Goal: Task Accomplishment & Management: Manage account settings

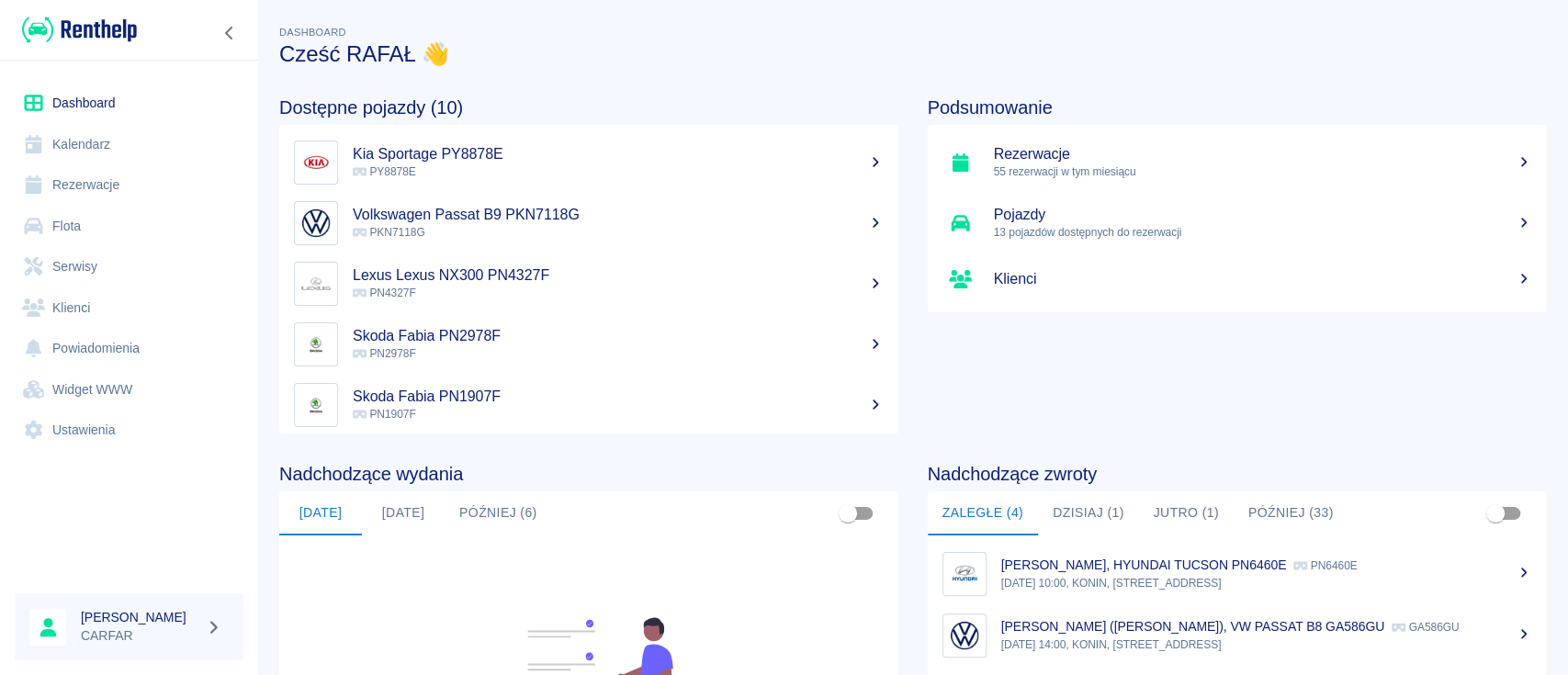
click at [101, 302] on link "Klienci" at bounding box center [129, 308] width 229 height 41
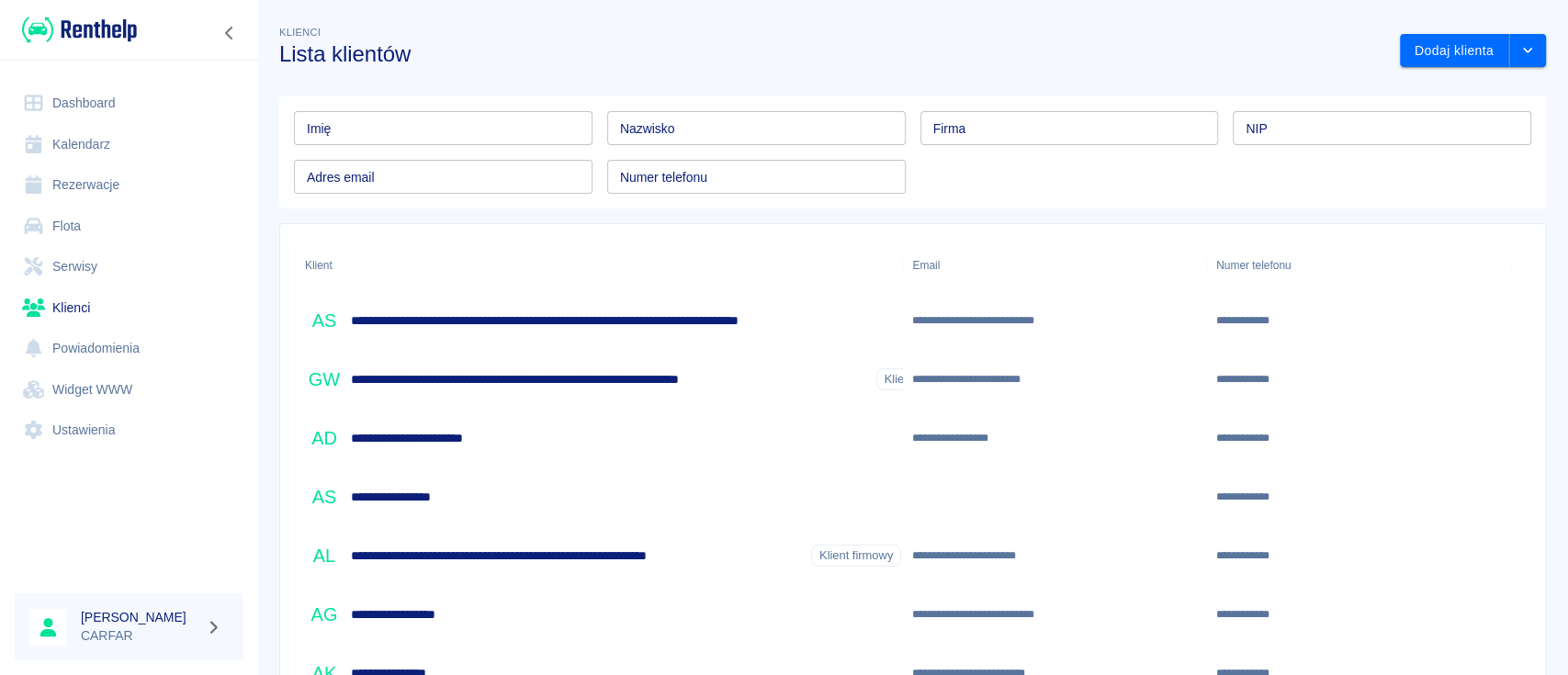
click at [665, 130] on input "Nazwisko" at bounding box center [756, 128] width 299 height 34
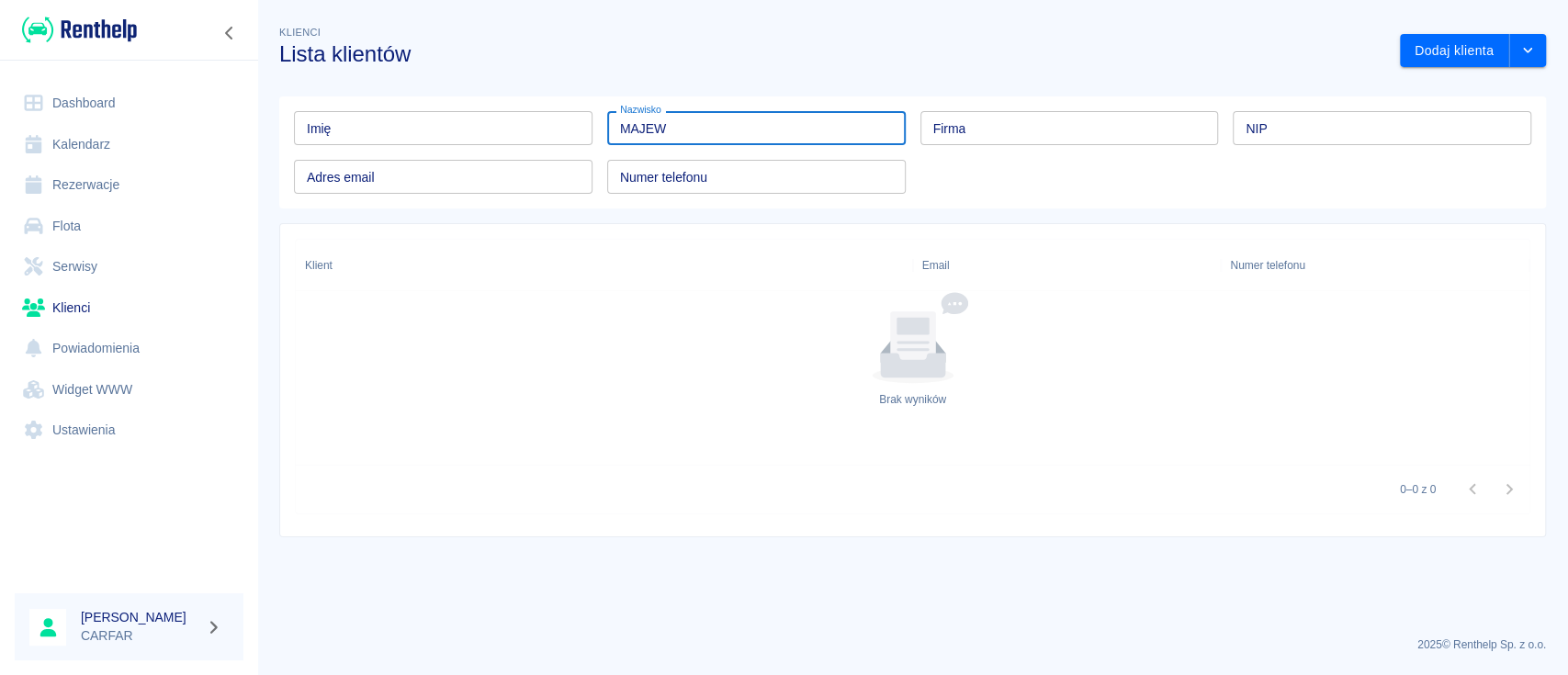
type input "MAJEW"
click at [114, 23] on img at bounding box center [80, 29] width 115 height 30
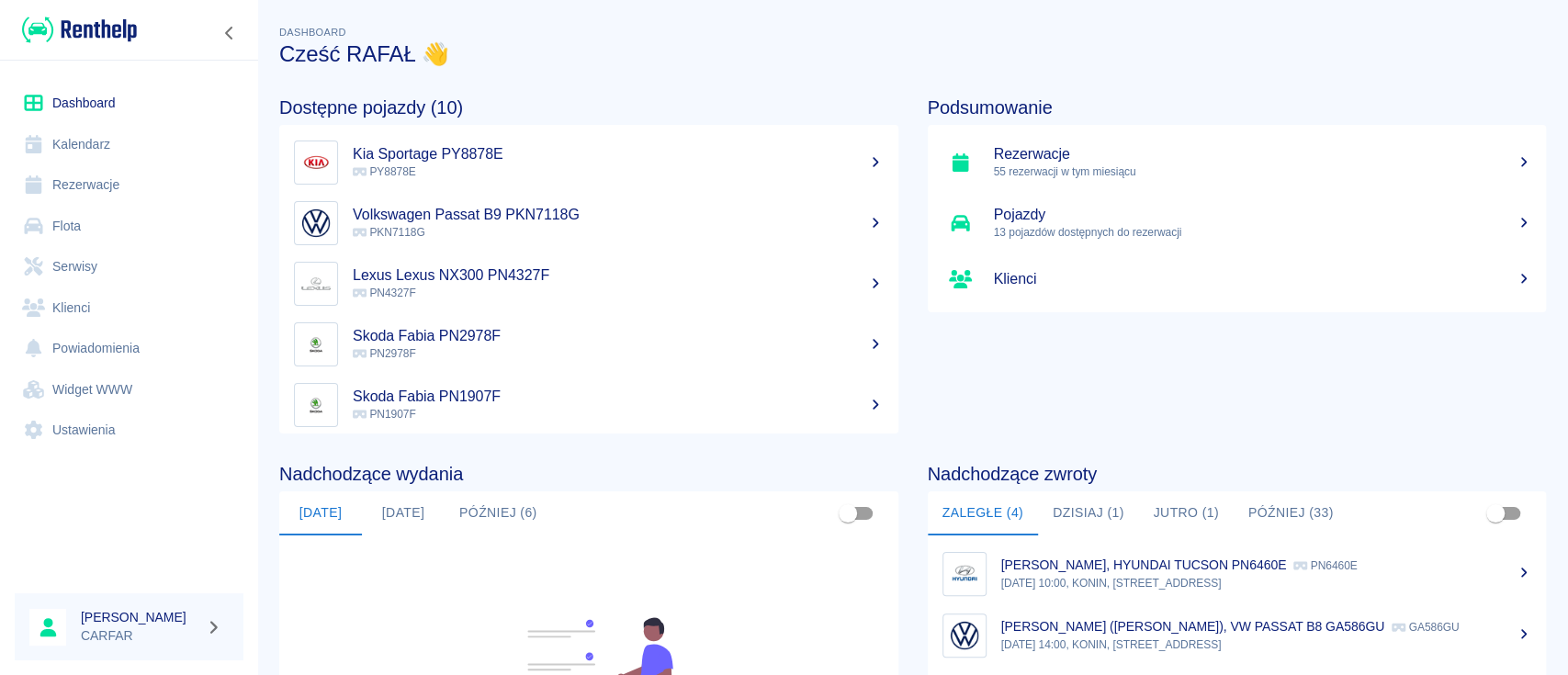
click at [101, 29] on img at bounding box center [80, 29] width 115 height 30
click at [1093, 506] on button "Dzisiaj (1)" at bounding box center [1089, 513] width 101 height 44
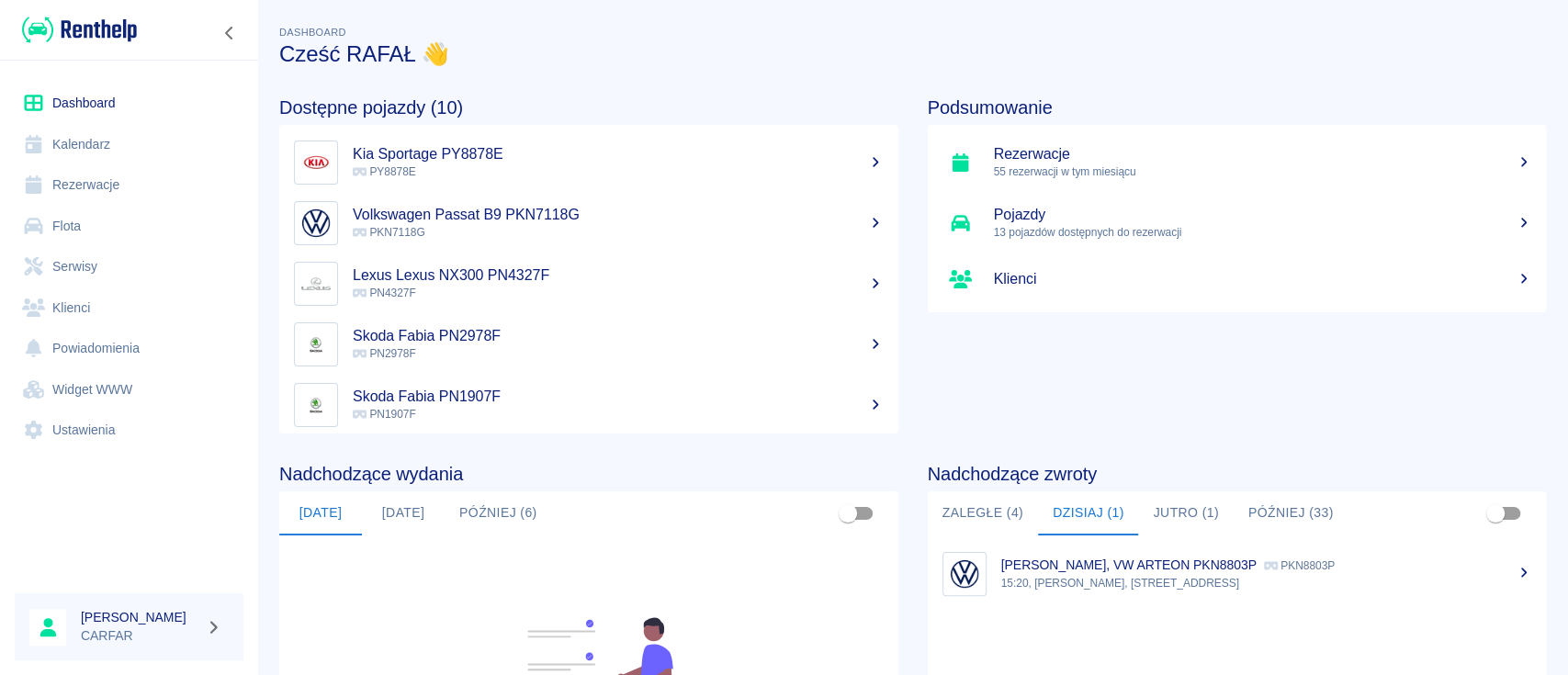
click at [1169, 509] on button "Jutro (1)" at bounding box center [1185, 513] width 94 height 44
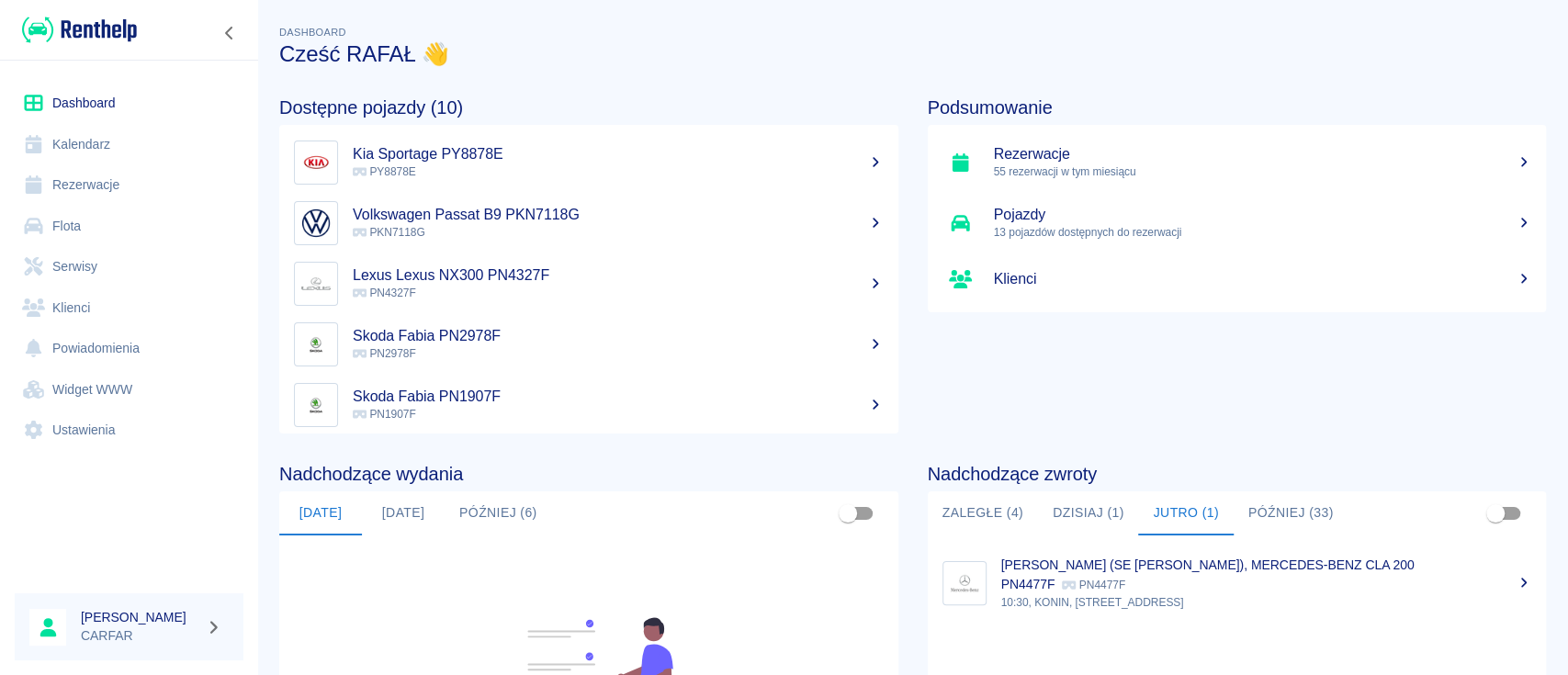
click at [1102, 509] on button "Dzisiaj (1)" at bounding box center [1089, 513] width 101 height 44
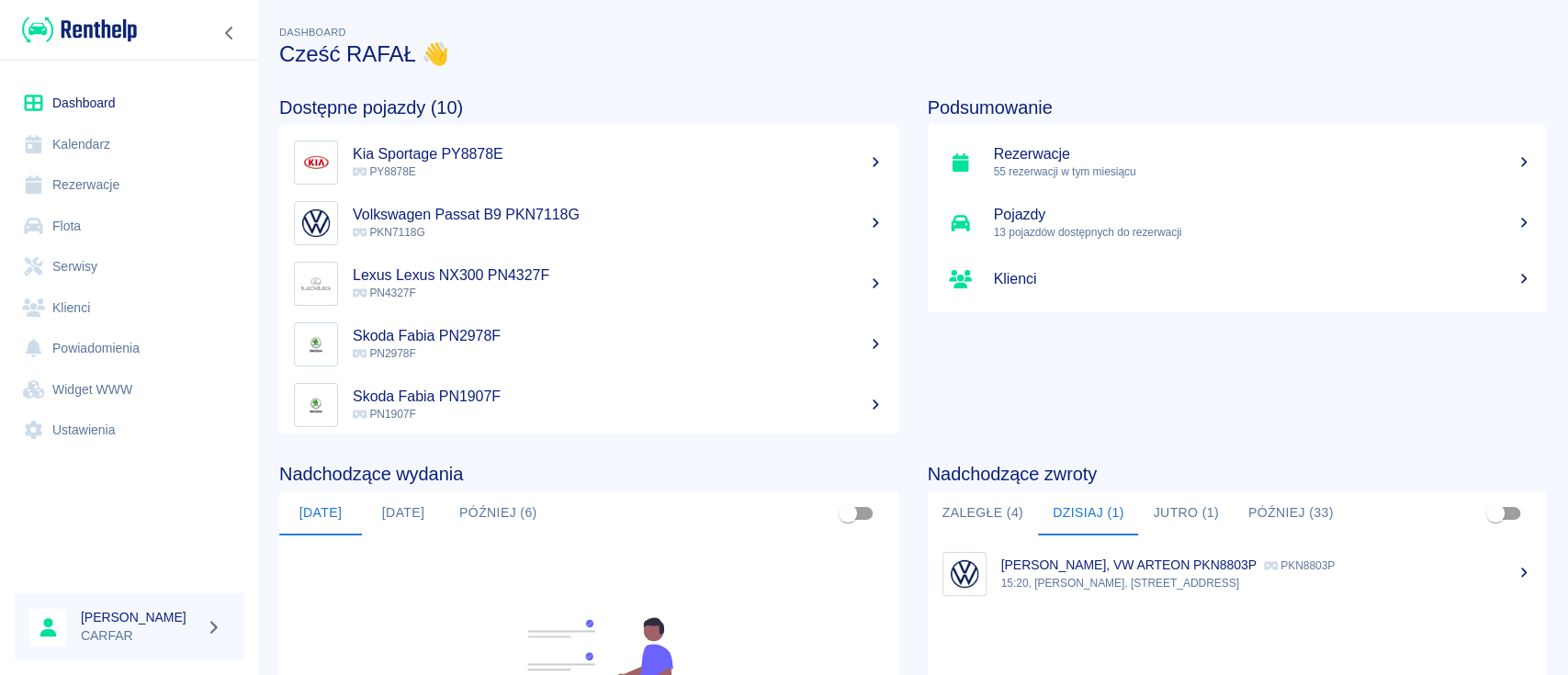
click at [525, 518] on button "Później (6)" at bounding box center [499, 513] width 107 height 44
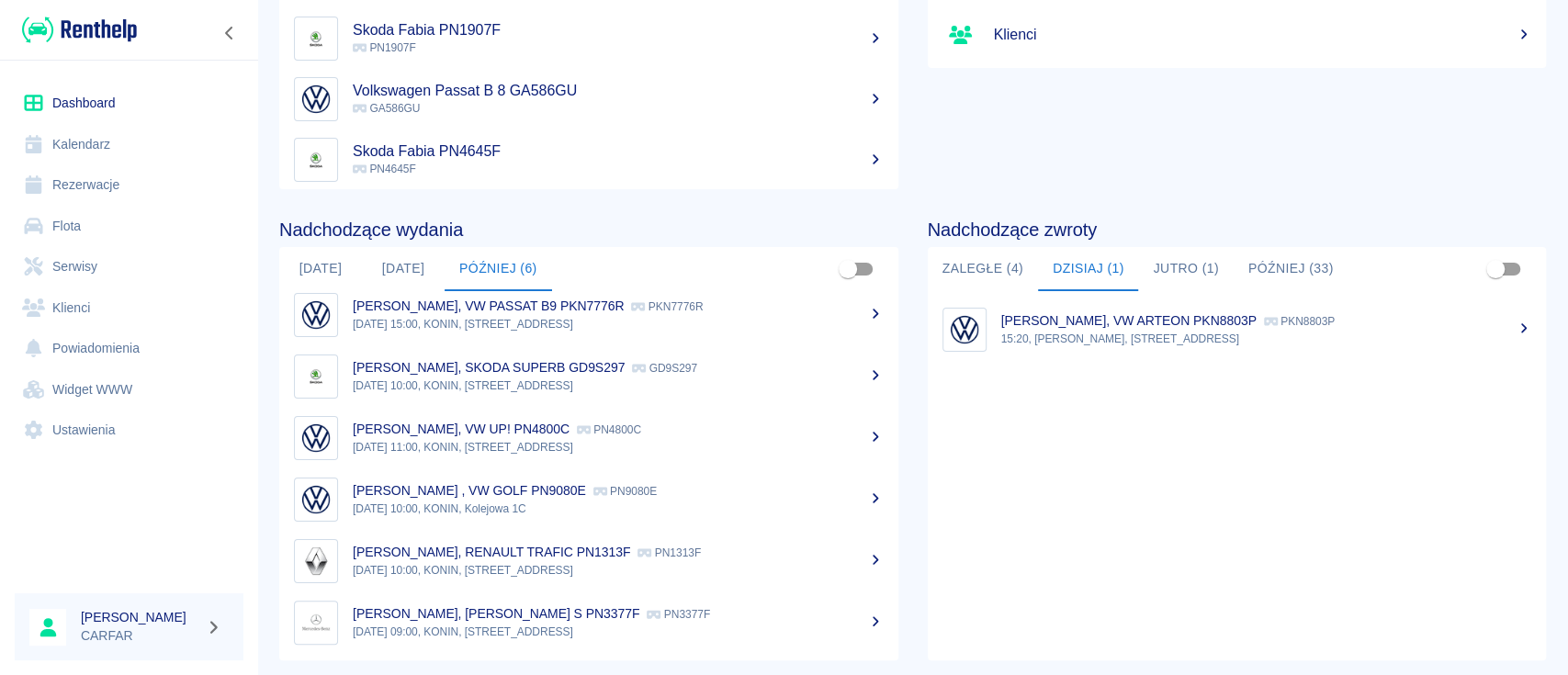
scroll to position [282, 0]
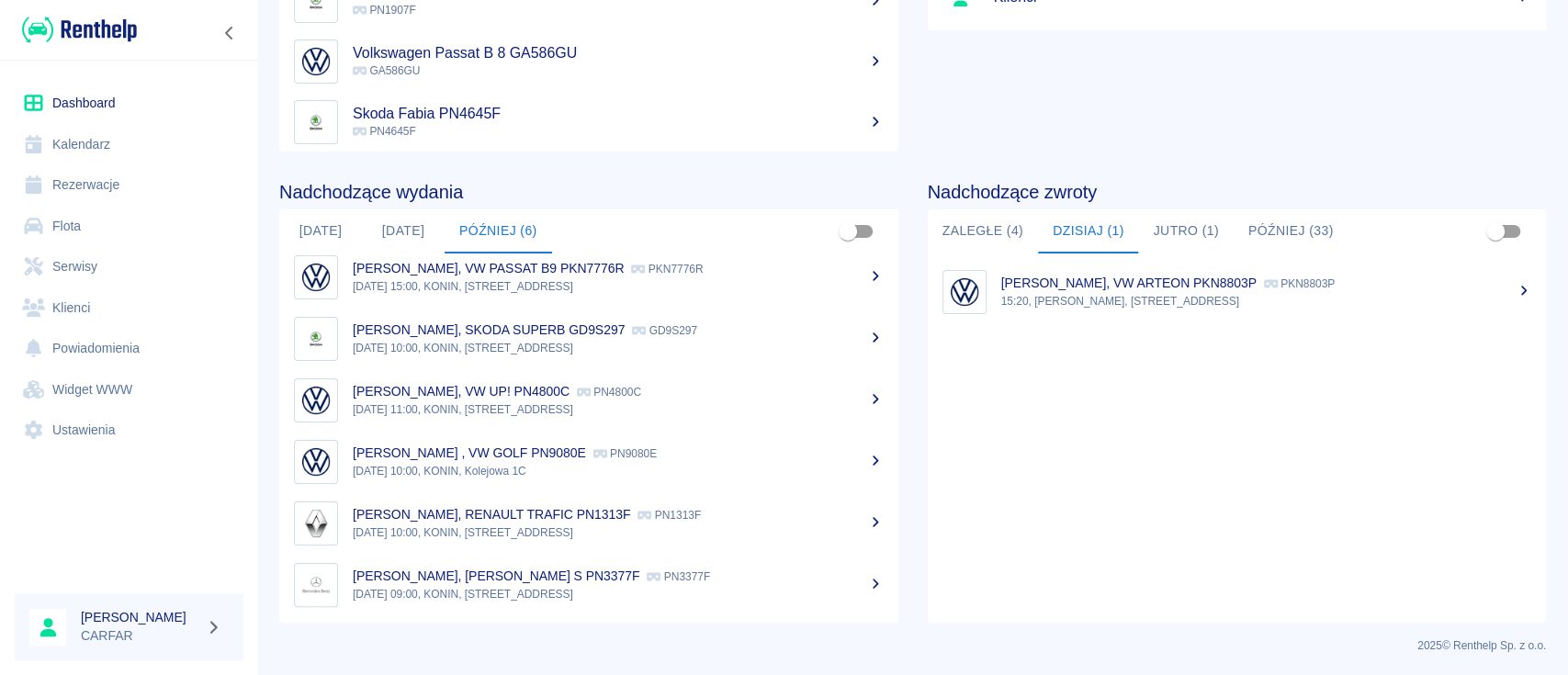
click at [95, 232] on link "Flota" at bounding box center [129, 226] width 229 height 41
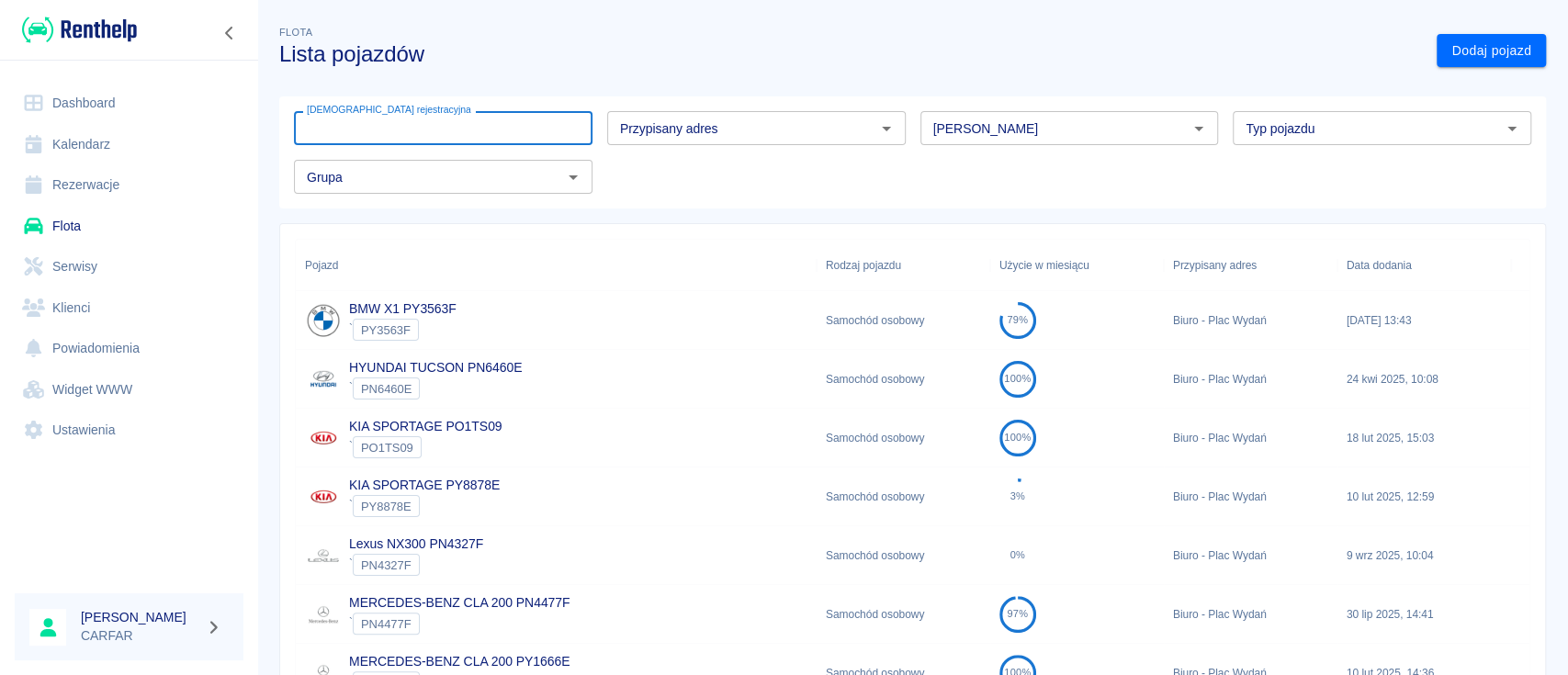
click at [420, 127] on input "[DEMOGRAPHIC_DATA] rejestracyjna" at bounding box center [443, 128] width 299 height 34
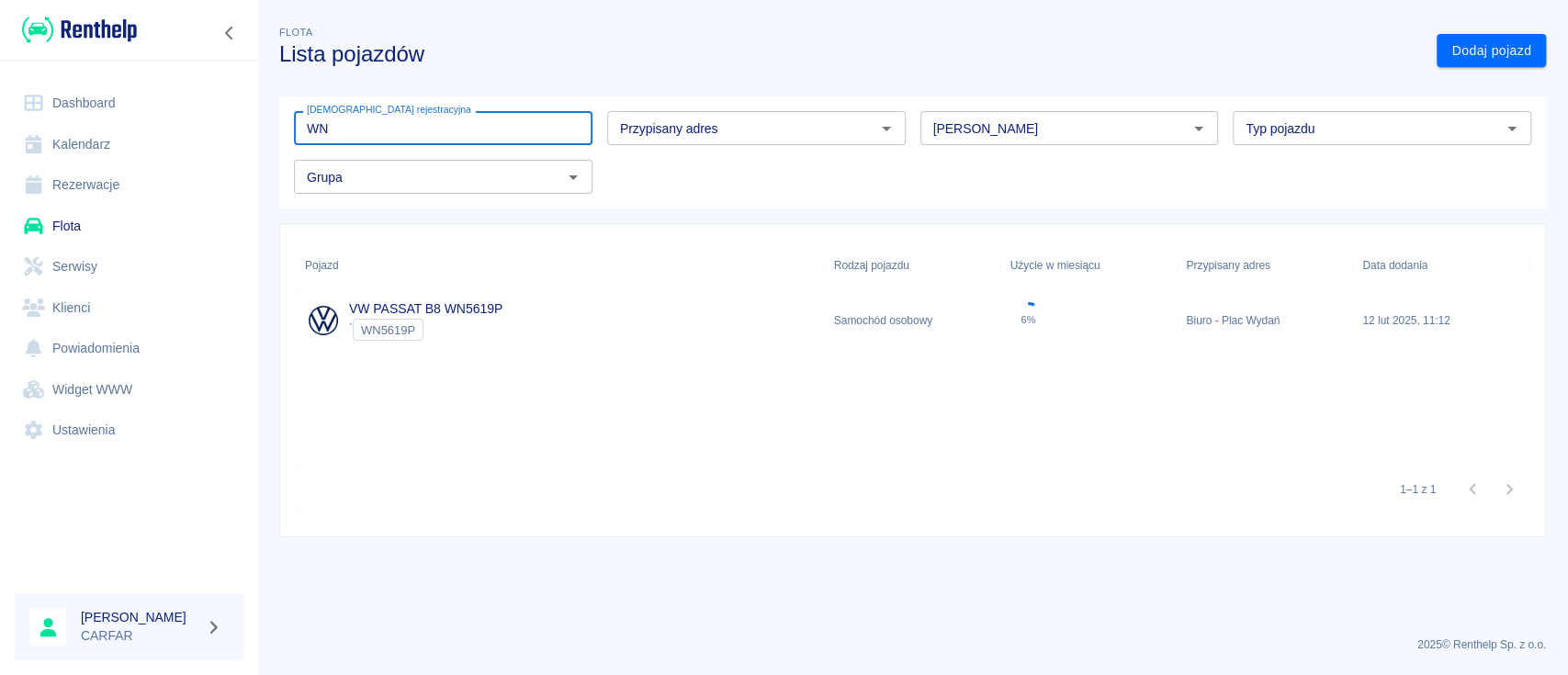
type input "WN"
click at [510, 314] on div "VW PASSAT B8 WN5619P ` WN5619P" at bounding box center [560, 320] width 529 height 58
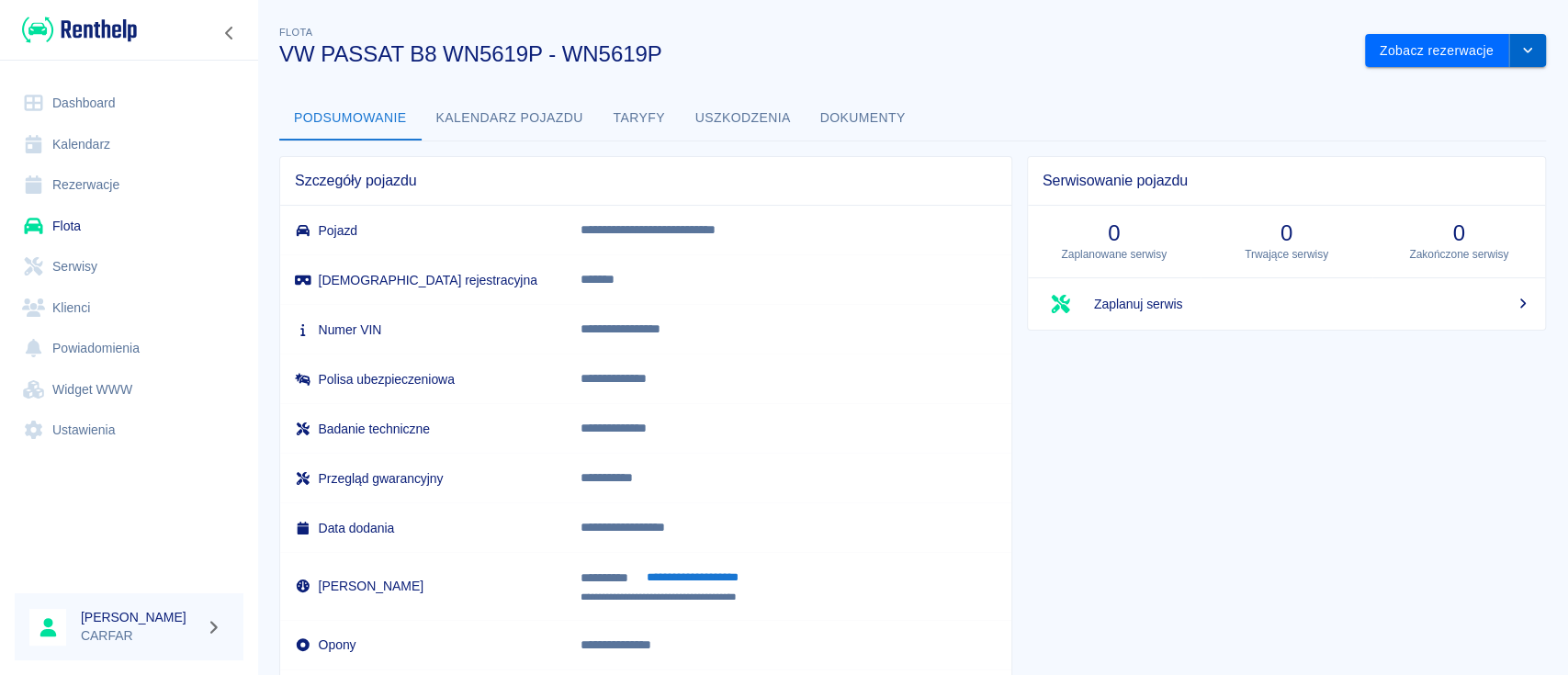
click at [1517, 51] on button "drop-down" at bounding box center [1528, 51] width 37 height 34
click at [1467, 111] on li "Usuń pojazd" at bounding box center [1436, 120] width 170 height 30
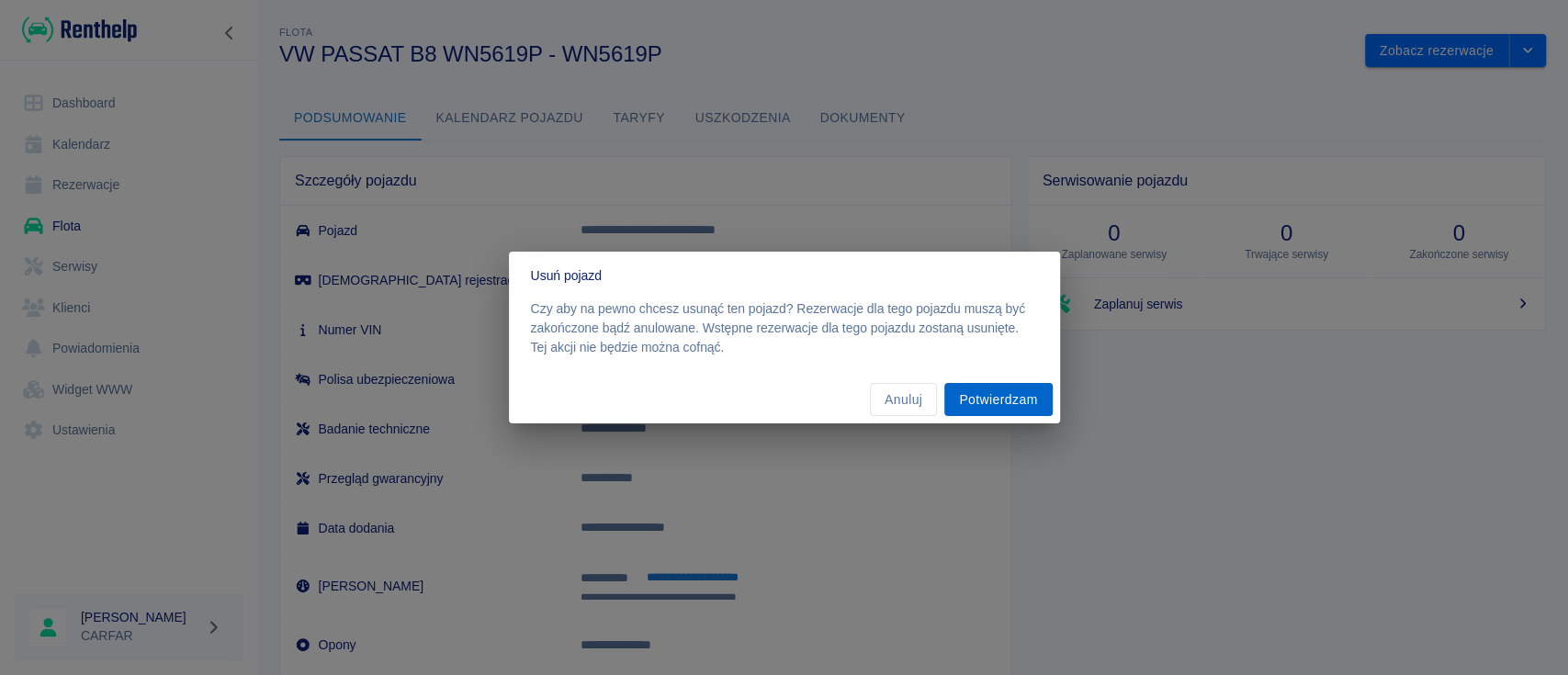
click at [1027, 386] on button "Potwierdzam" at bounding box center [998, 399] width 107 height 34
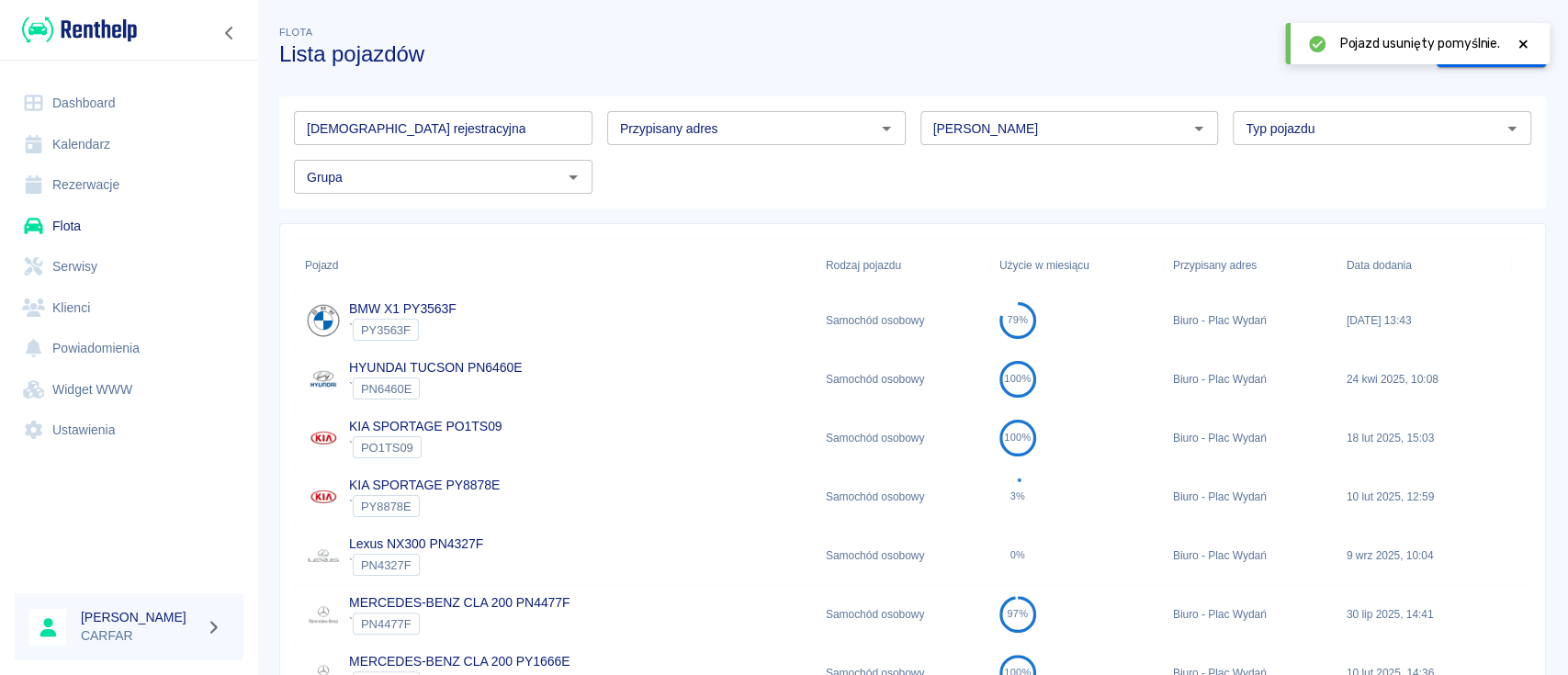
click at [65, 26] on img at bounding box center [80, 29] width 115 height 30
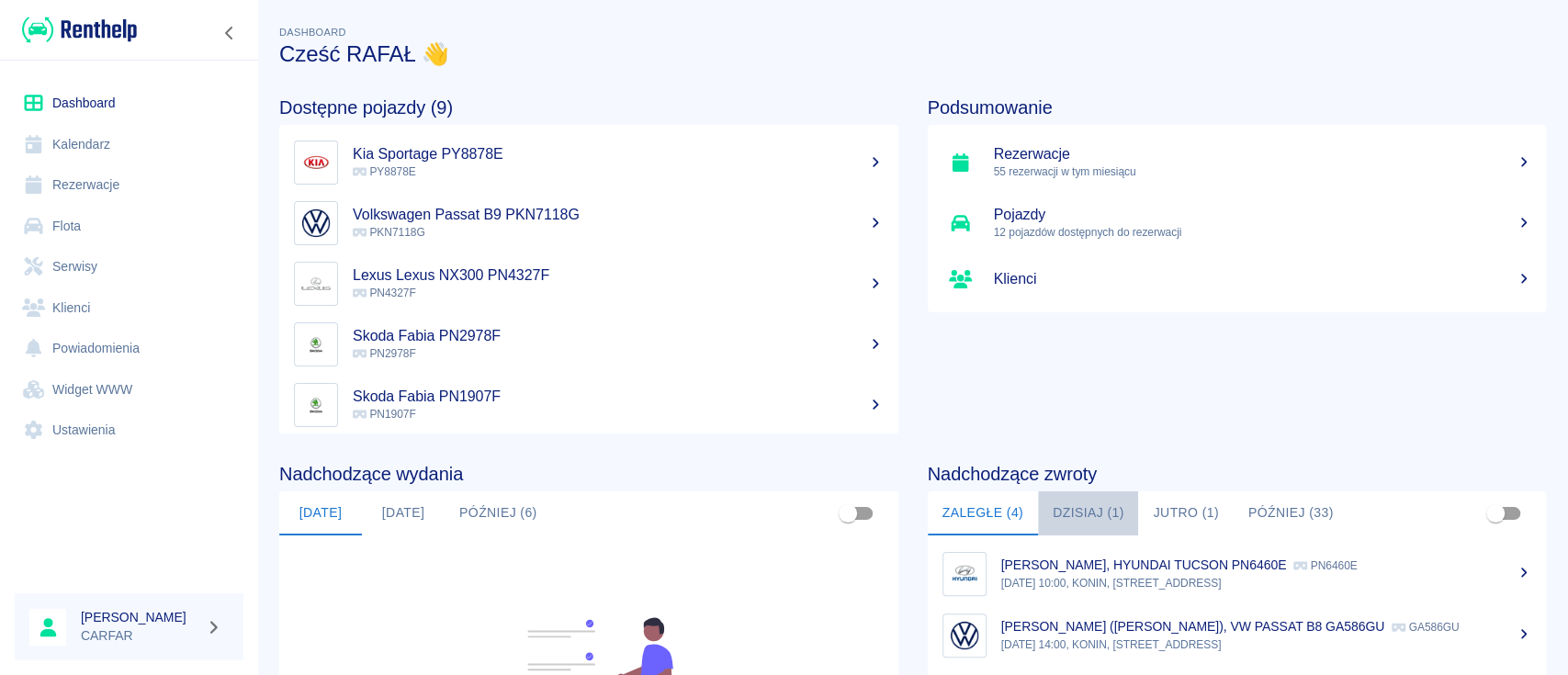
click at [1083, 504] on button "Dzisiaj (1)" at bounding box center [1089, 513] width 101 height 44
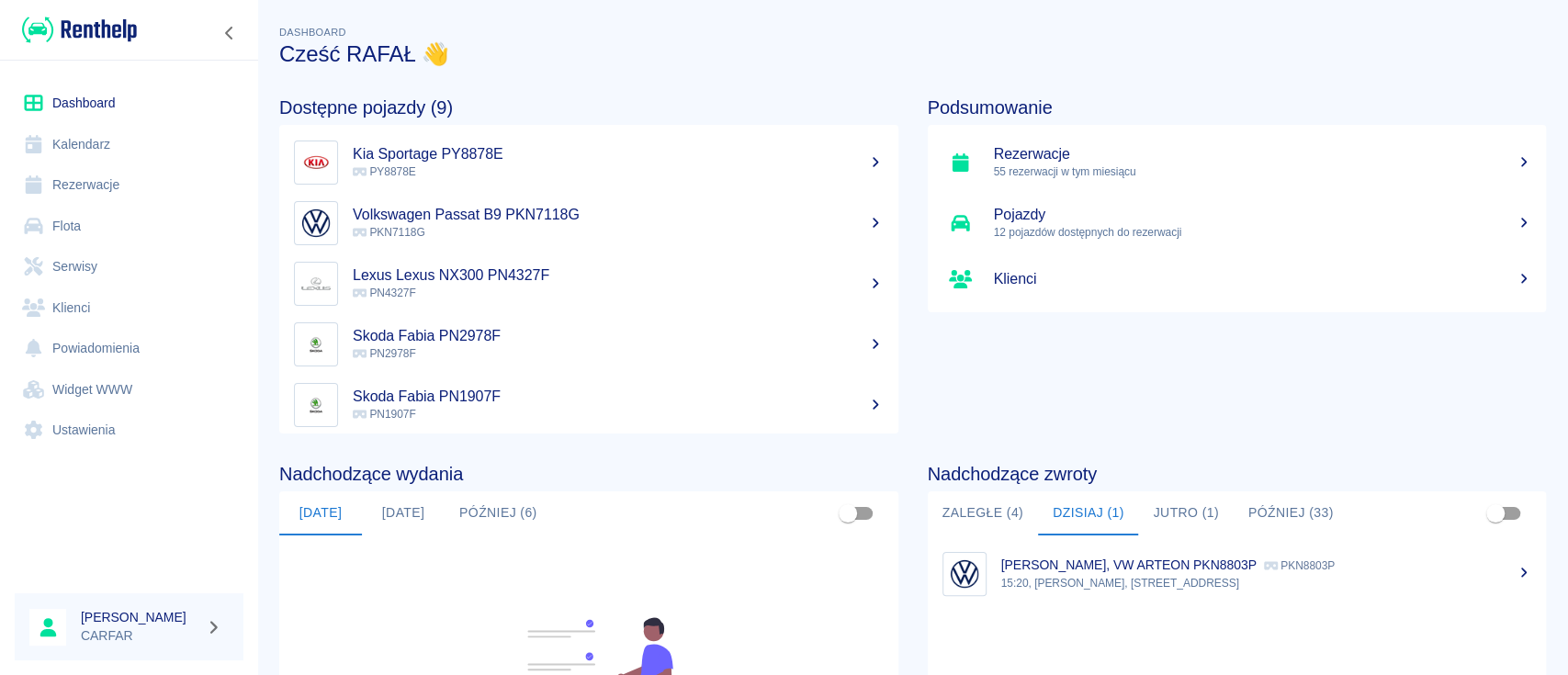
click at [1097, 566] on p "[PERSON_NAME], VW ARTEON PKN8803P" at bounding box center [1129, 565] width 255 height 15
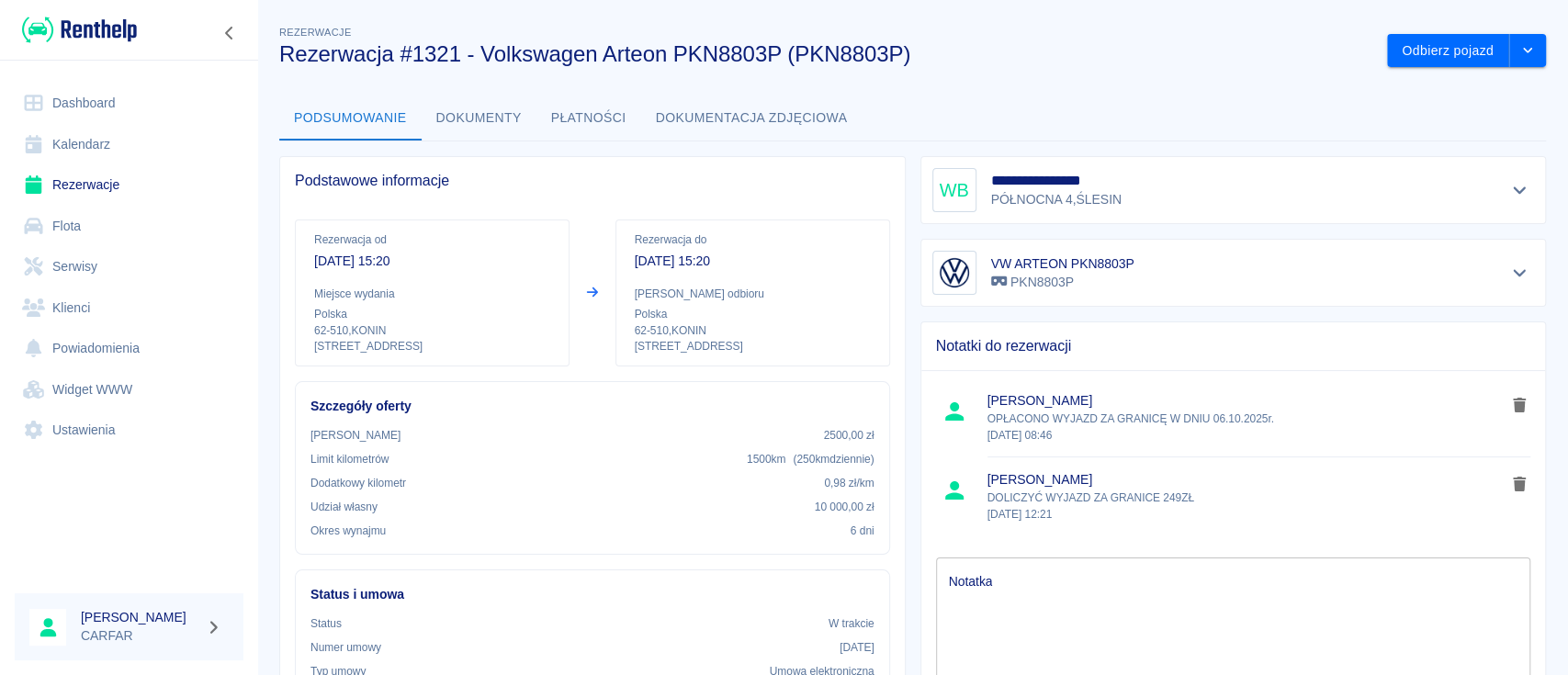
click at [125, 24] on img at bounding box center [80, 29] width 115 height 30
